Goal: Navigation & Orientation: Find specific page/section

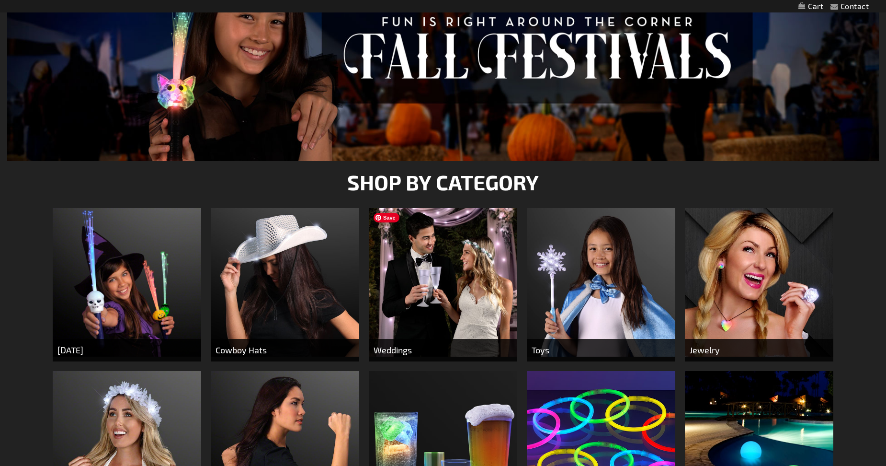
scroll to position [192, 0]
click at [137, 330] on img at bounding box center [127, 282] width 148 height 148
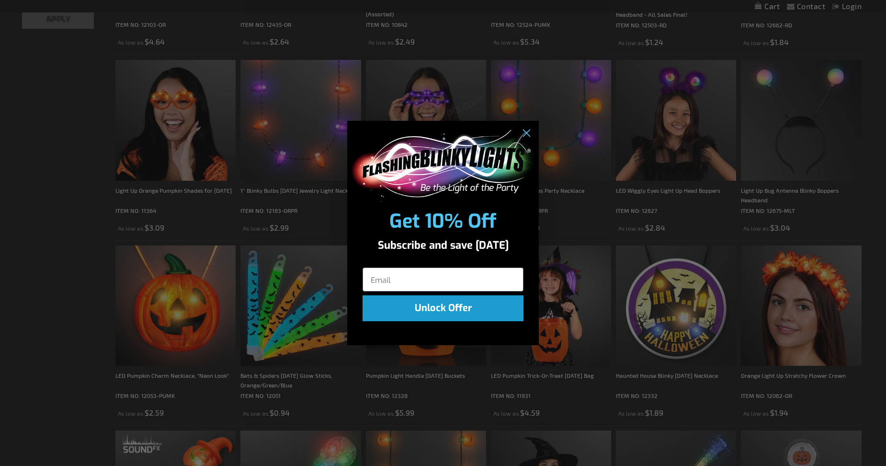
scroll to position [528, 0]
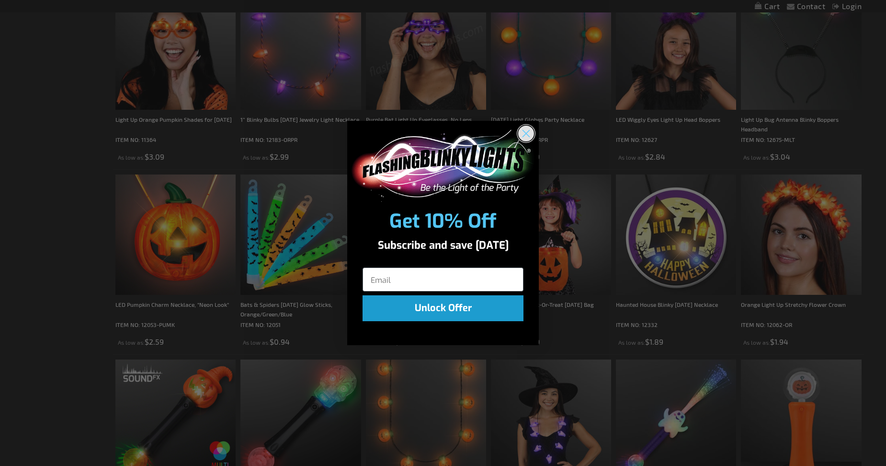
click at [527, 135] on circle "Close dialog" at bounding box center [526, 133] width 16 height 16
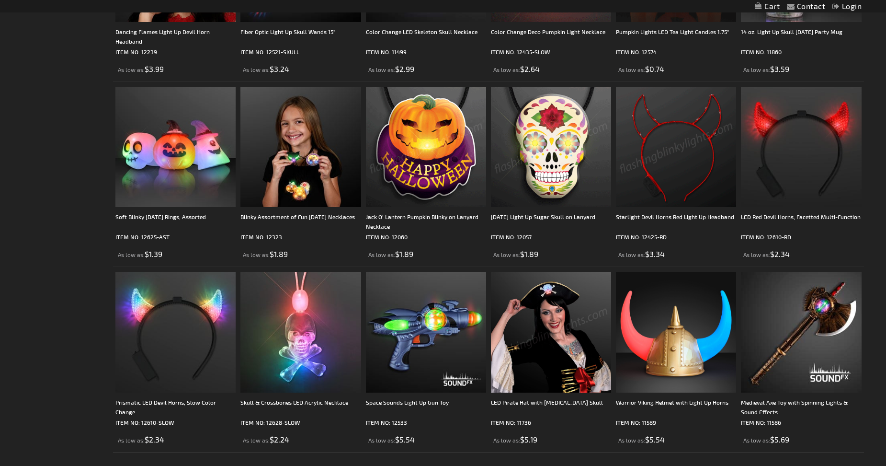
scroll to position [1869, 0]
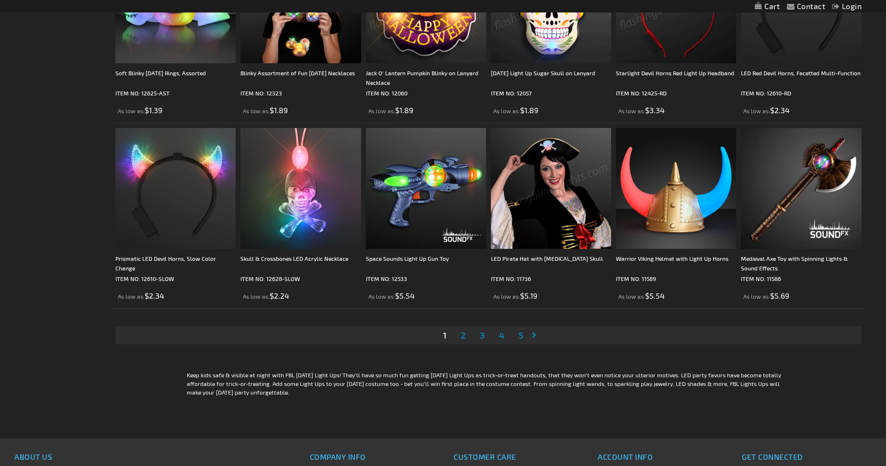
click at [462, 334] on span "2" at bounding box center [463, 335] width 5 height 11
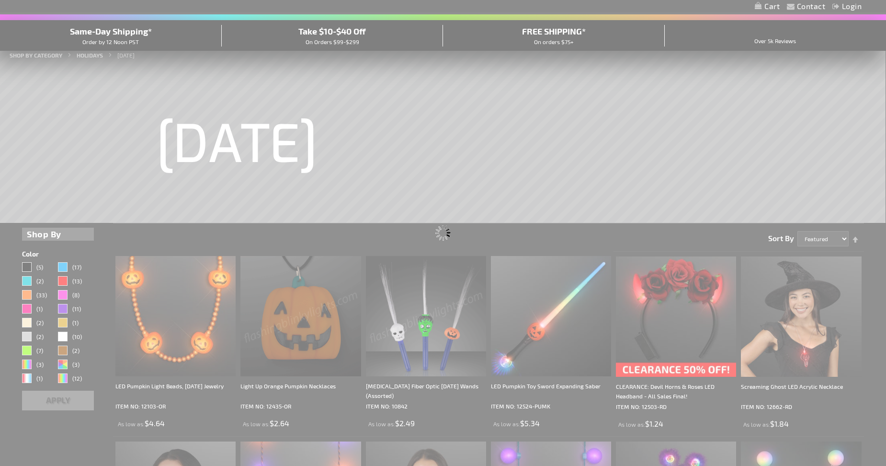
scroll to position [0, 0]
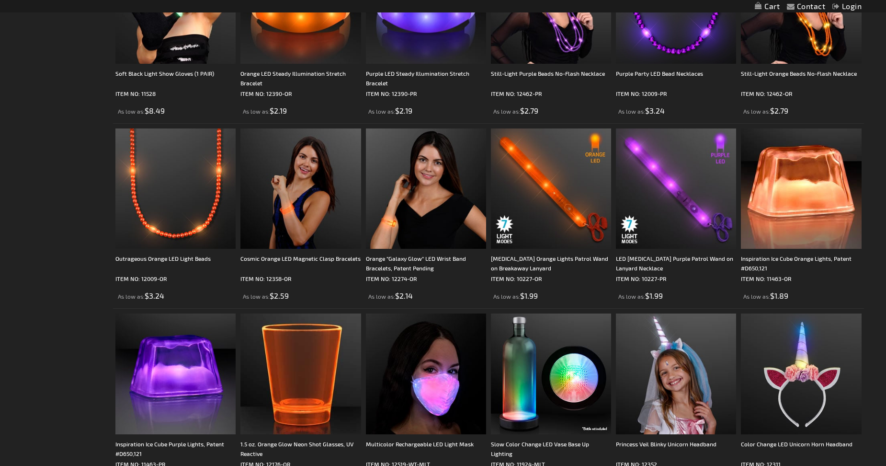
scroll to position [1820, 0]
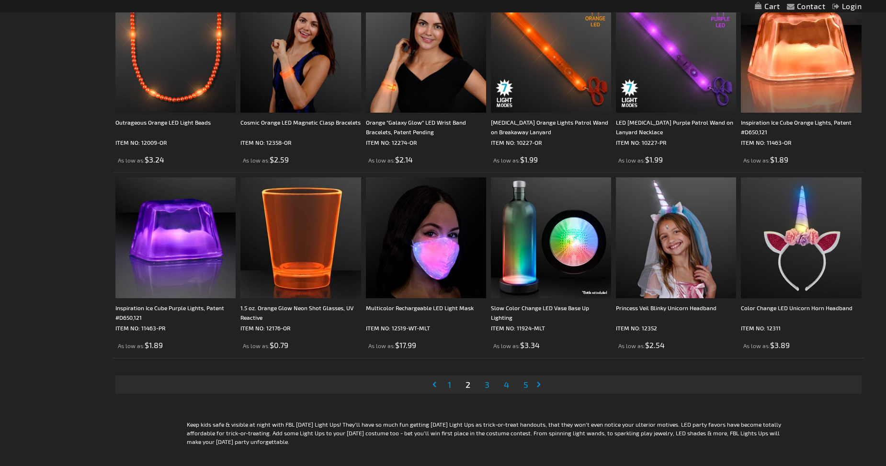
click at [488, 379] on span "3" at bounding box center [487, 384] width 5 height 11
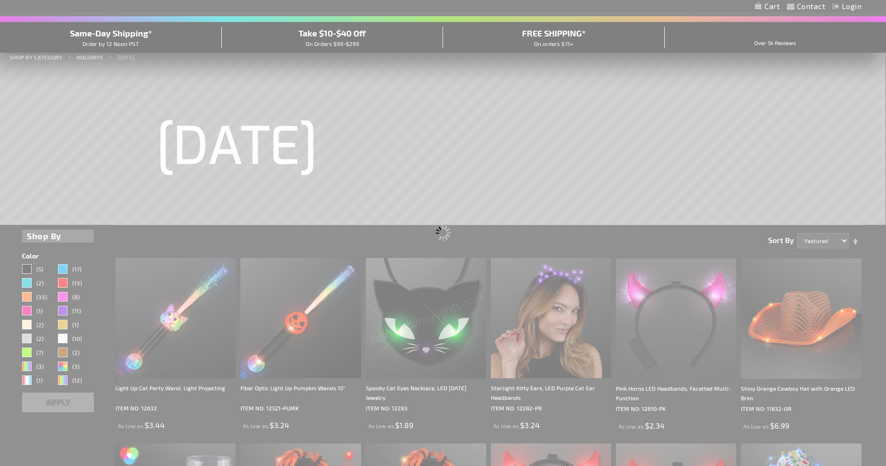
scroll to position [0, 0]
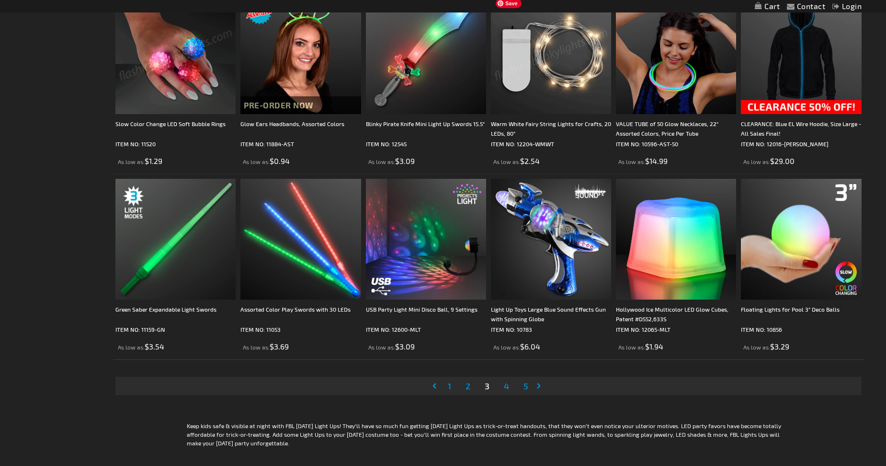
scroll to position [1820, 0]
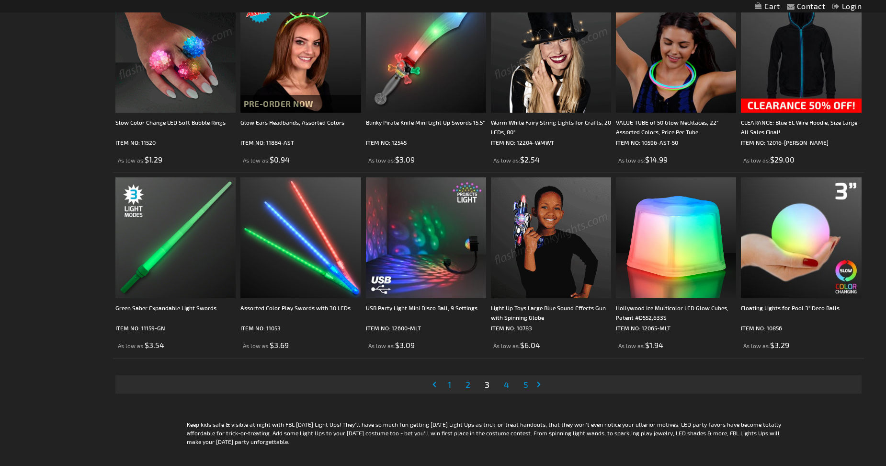
click at [508, 382] on span "4" at bounding box center [506, 384] width 5 height 11
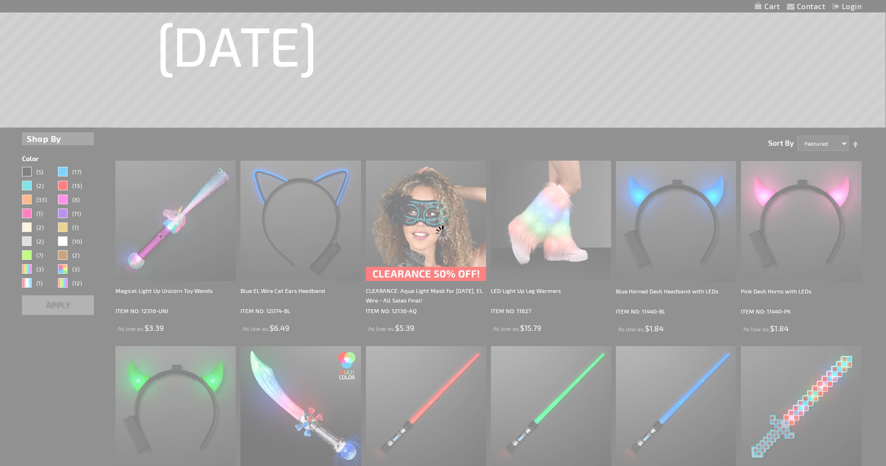
scroll to position [0, 0]
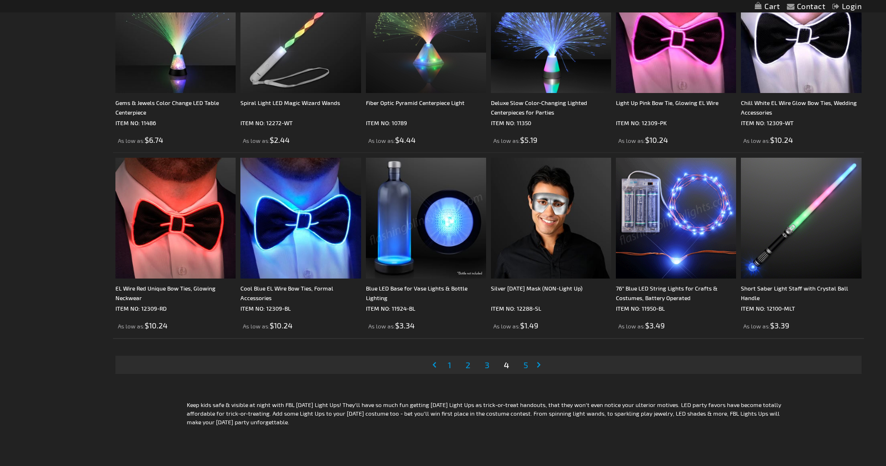
scroll to position [1868, 0]
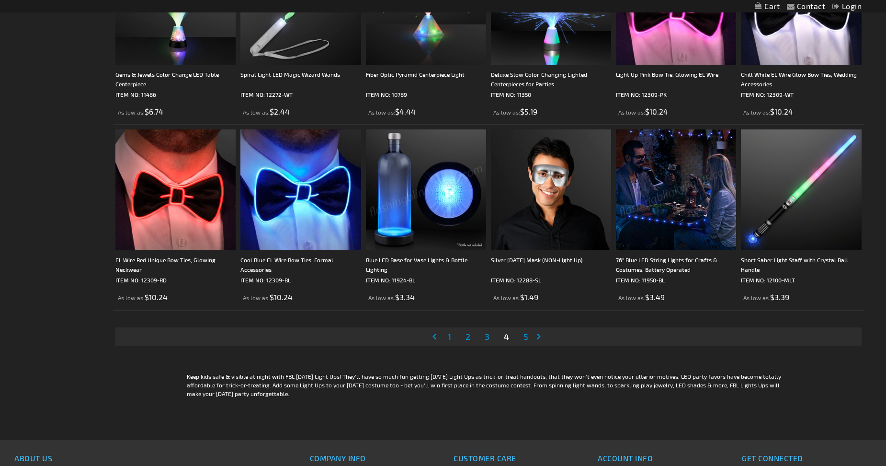
click at [524, 335] on span "5" at bounding box center [526, 336] width 5 height 11
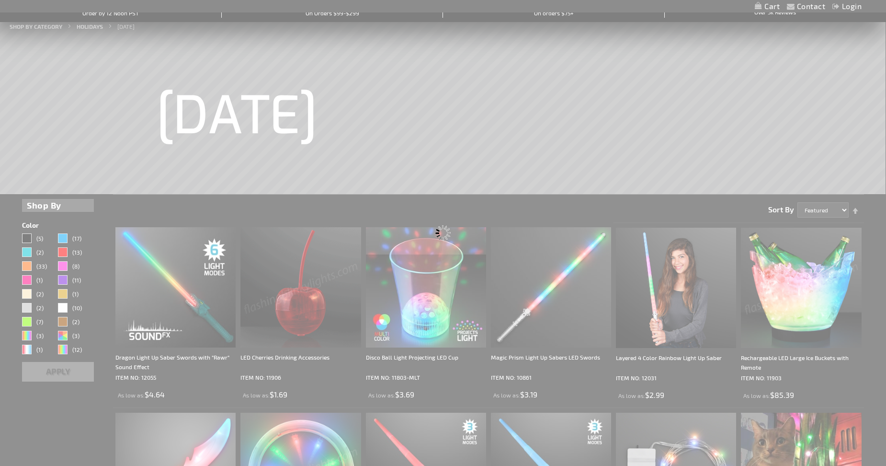
scroll to position [0, 0]
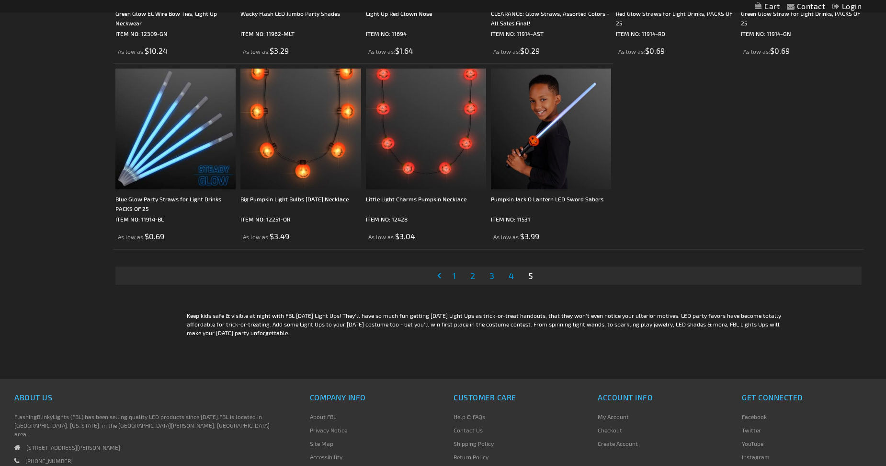
scroll to position [1197, 0]
